Goal: Navigation & Orientation: Go to known website

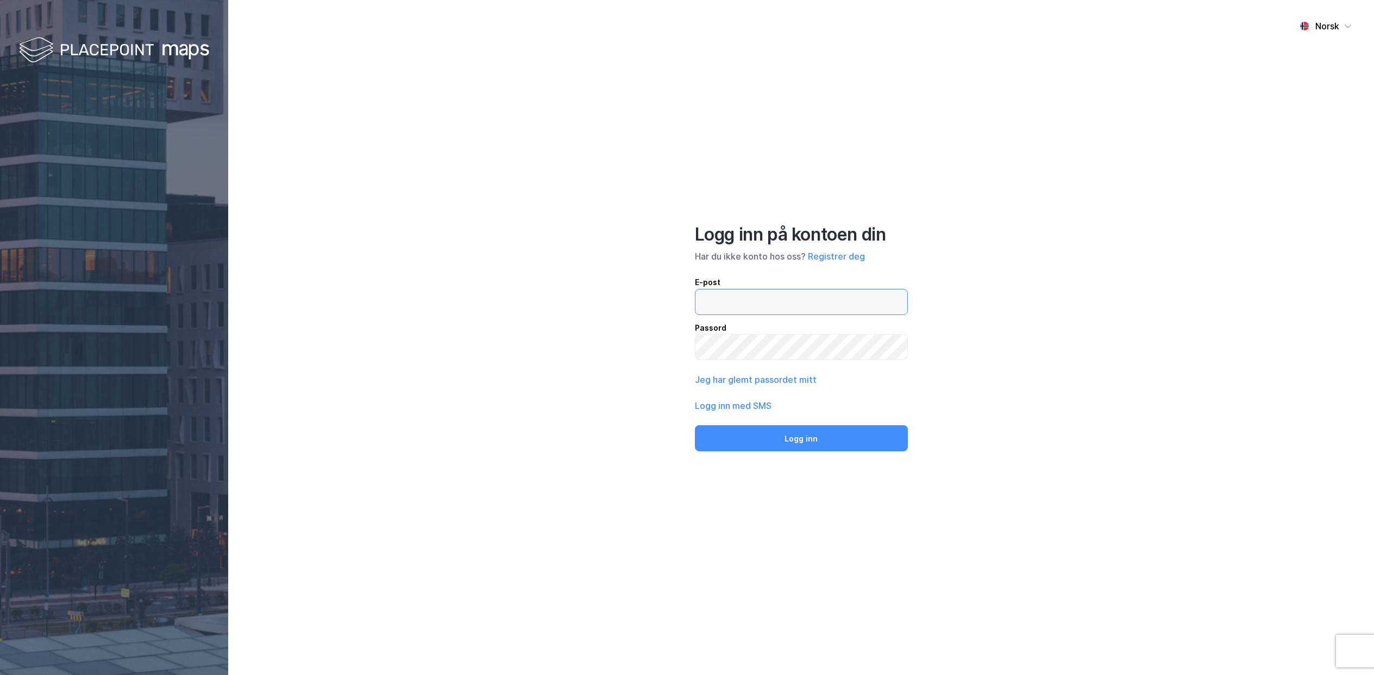
click at [820, 290] on input "email" at bounding box center [802, 302] width 212 height 25
type input "[EMAIL_ADDRESS][DOMAIN_NAME]"
click at [695, 425] on button "Logg inn" at bounding box center [801, 438] width 213 height 26
